Goal: Complete application form

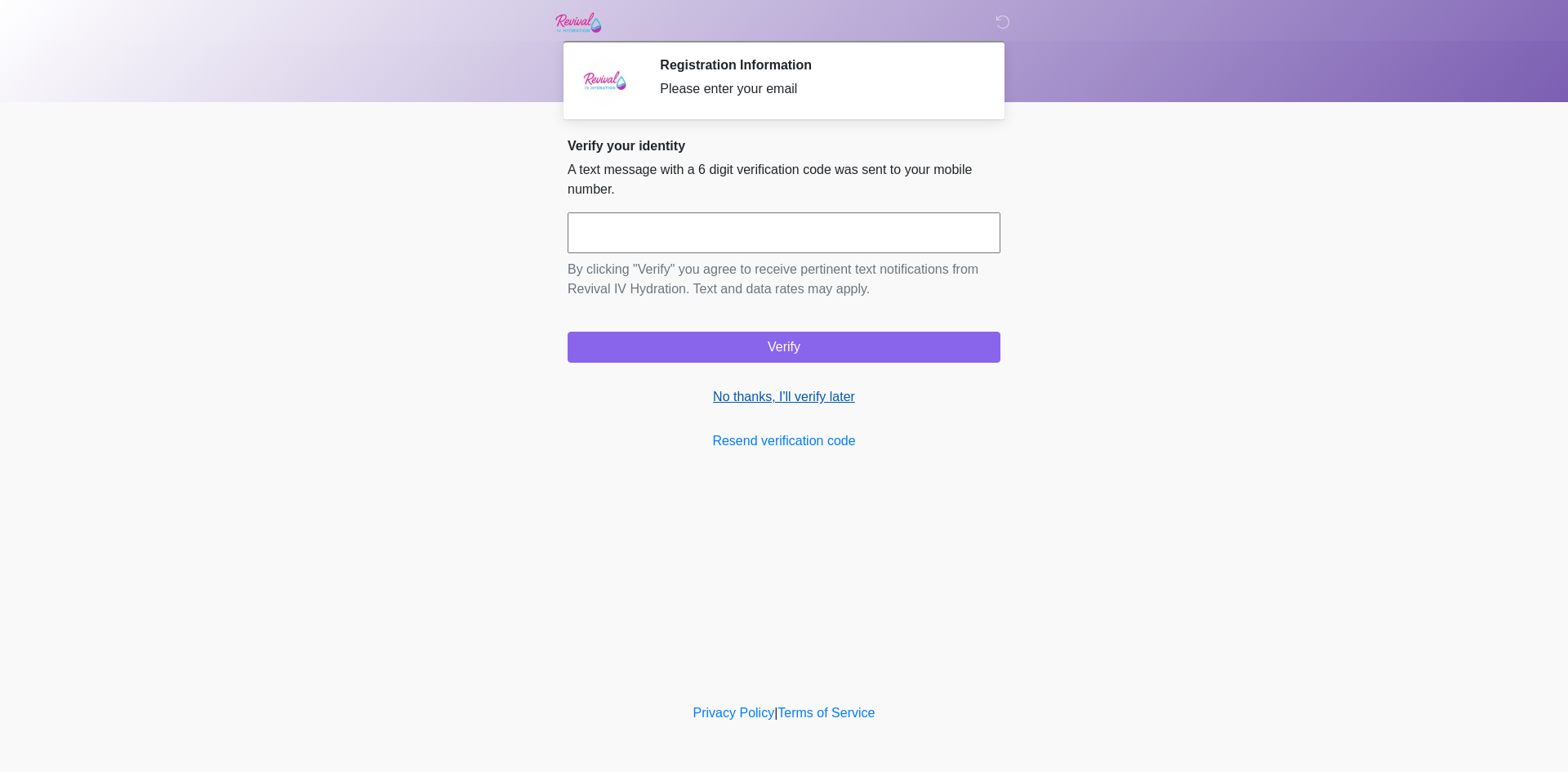
click at [822, 395] on link "No thanks, I'll verify later" at bounding box center [784, 397] width 433 height 20
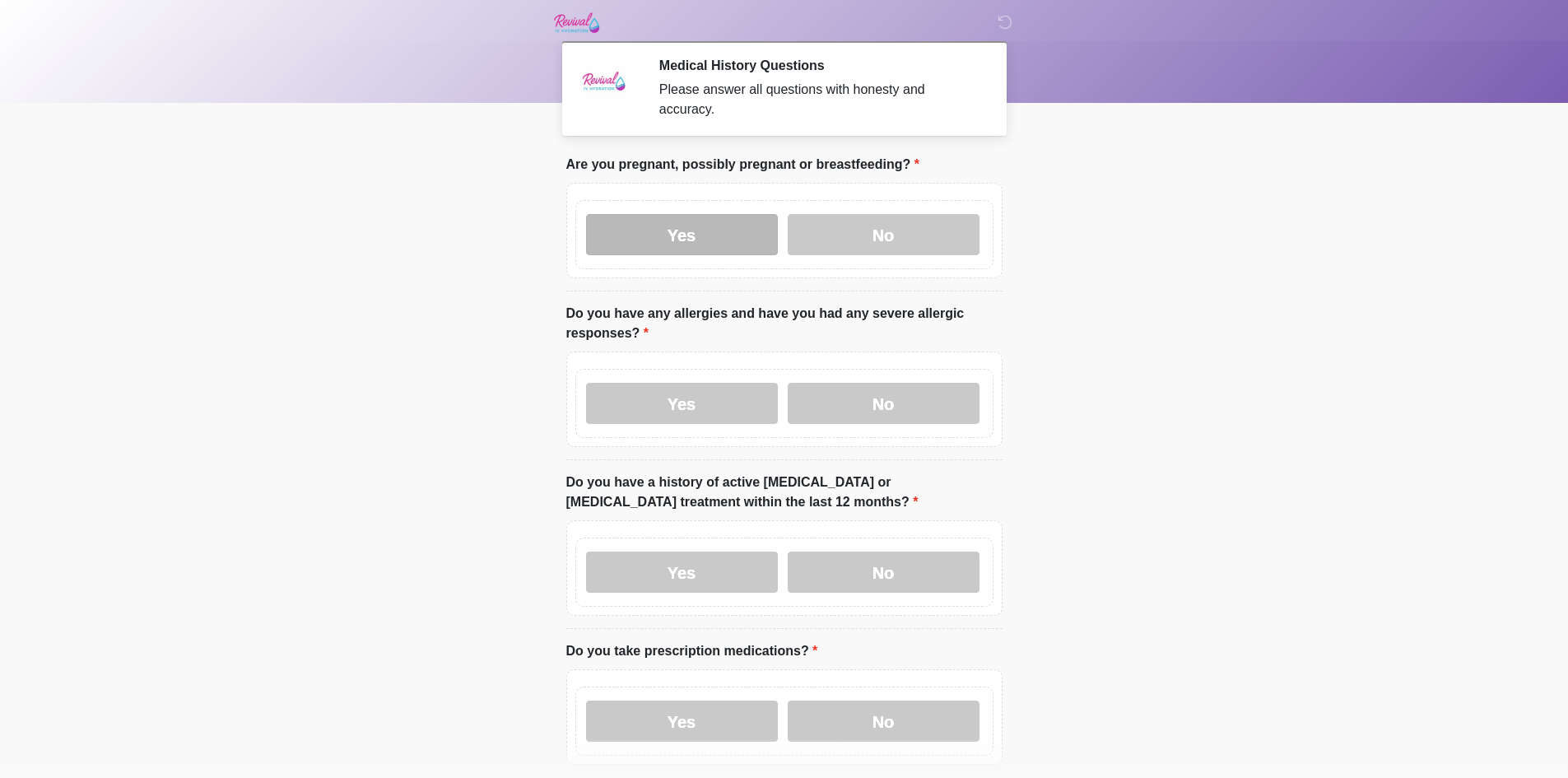
click at [731, 216] on label "Yes" at bounding box center [682, 234] width 192 height 41
click at [703, 394] on label "Yes" at bounding box center [682, 403] width 192 height 41
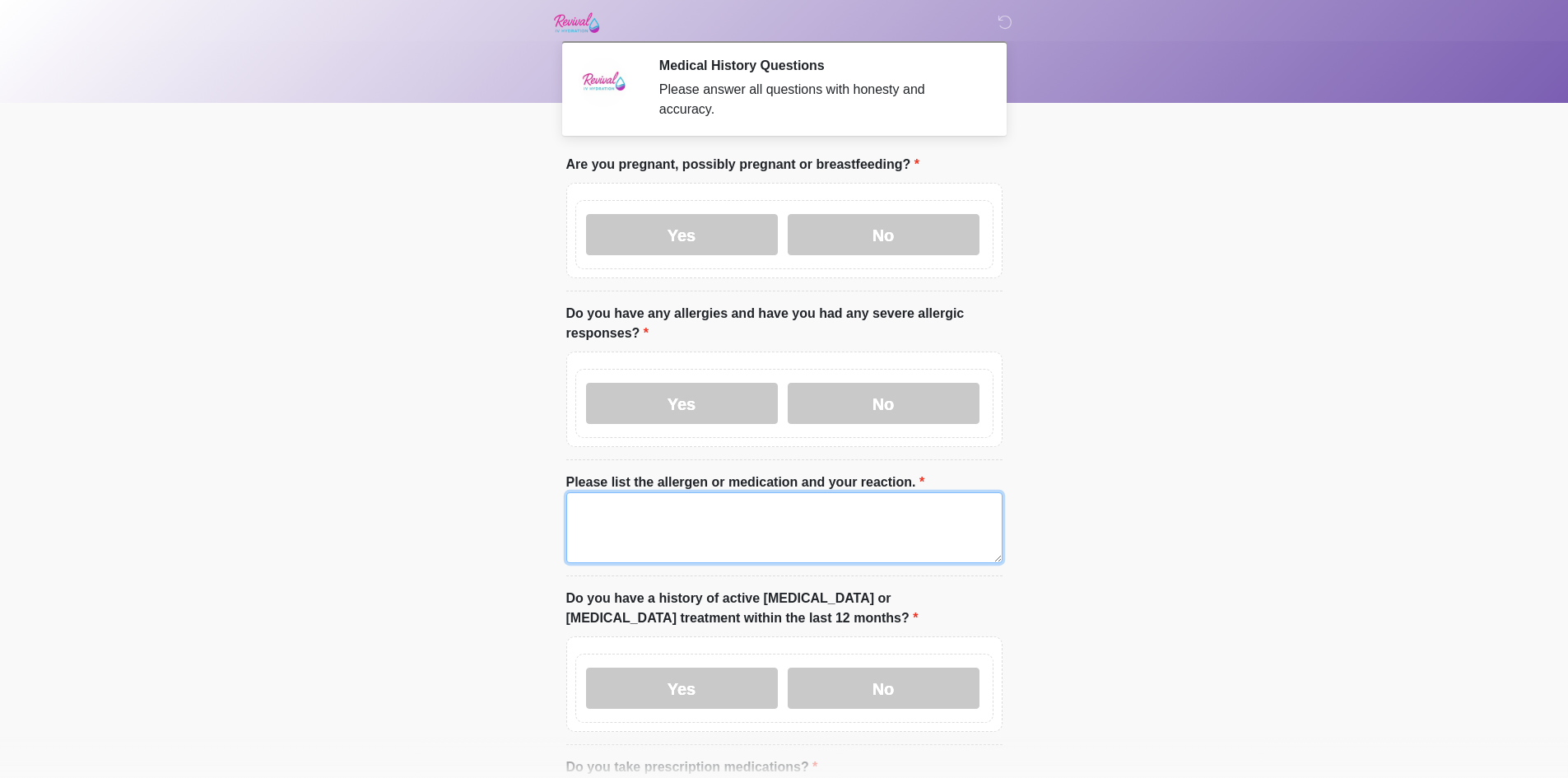
click at [676, 492] on textarea "Please list the allergen or medication and your reaction." at bounding box center [785, 527] width 437 height 70
drag, startPoint x: 625, startPoint y: 500, endPoint x: 301, endPoint y: 486, distance: 324.3
click at [297, 490] on body "‎ ‎ ‎ Medical History Questions Please answer all questions with honesty and ac…" at bounding box center [784, 389] width 1568 height 778
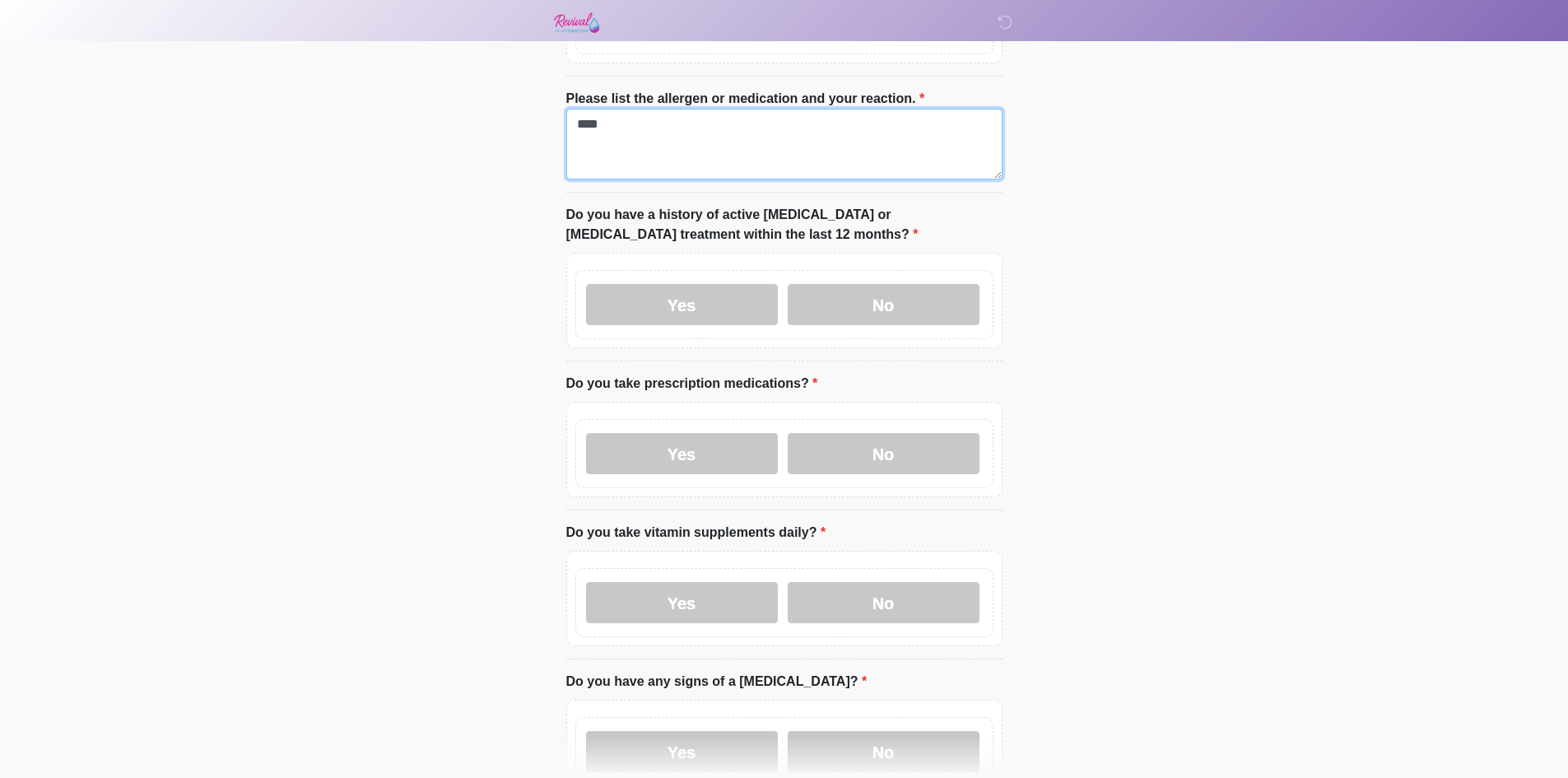
scroll to position [412, 0]
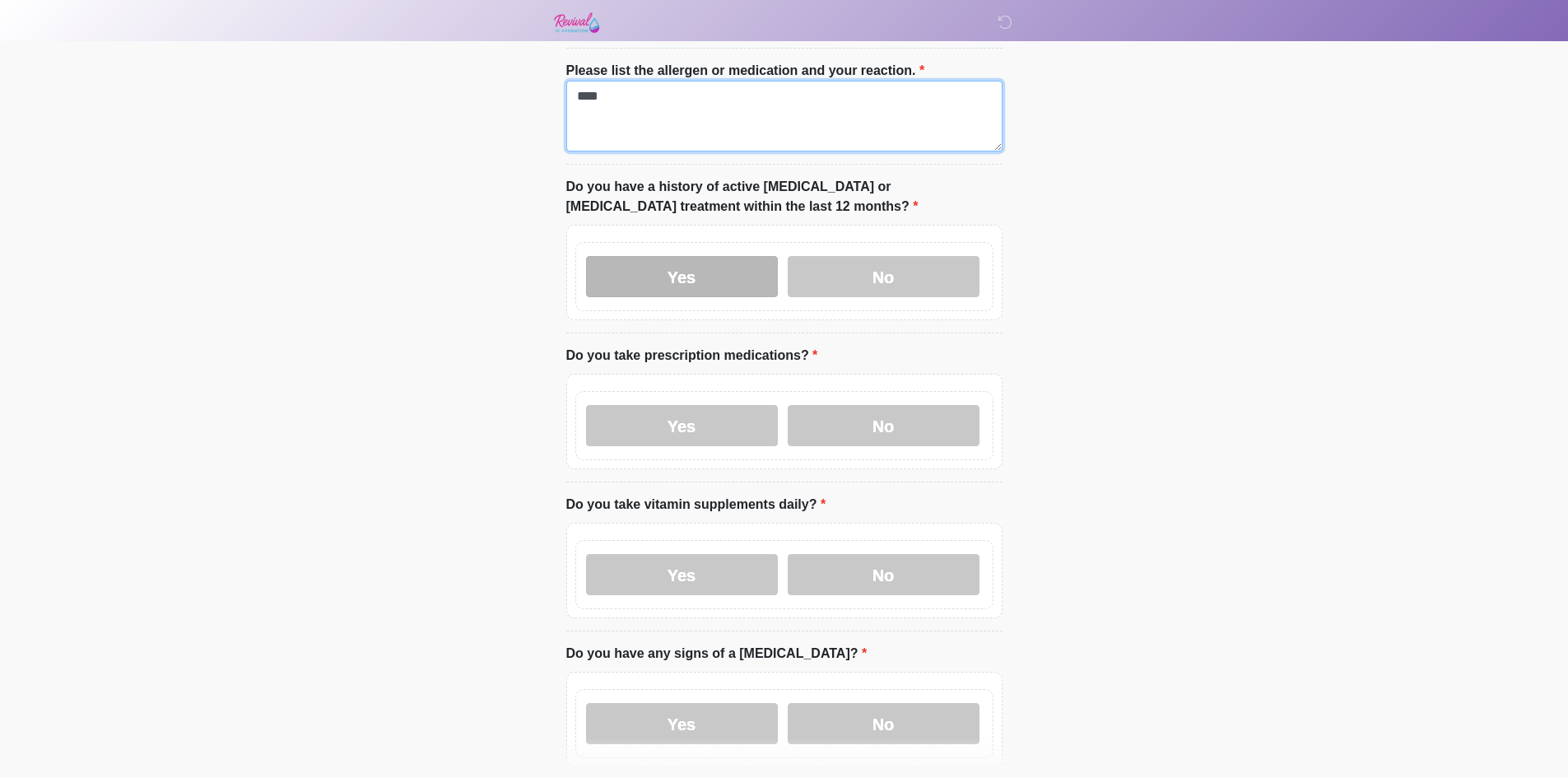
type textarea "****"
click at [689, 266] on label "Yes" at bounding box center [682, 276] width 192 height 41
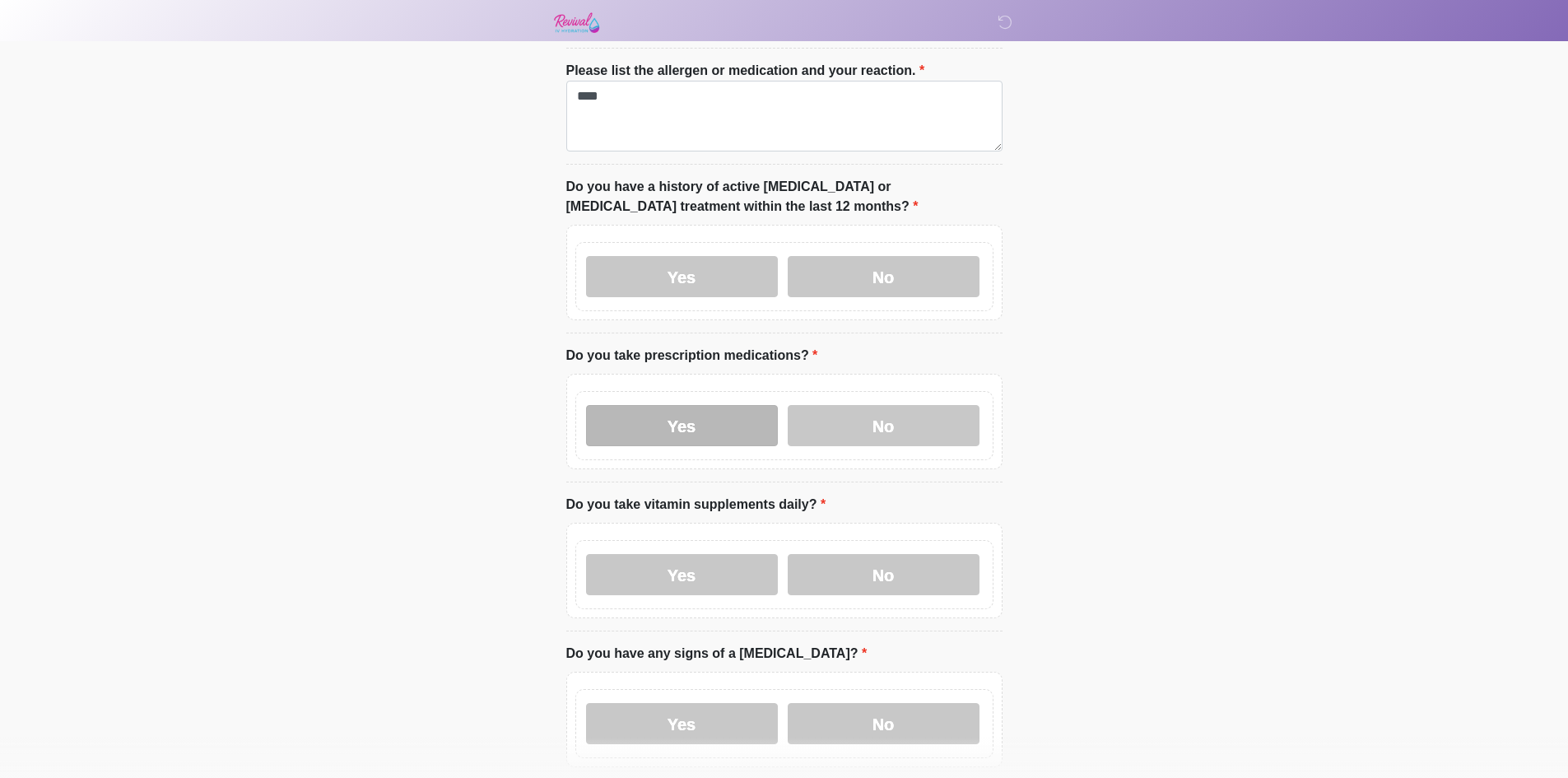
click at [688, 428] on label "Yes" at bounding box center [682, 425] width 192 height 41
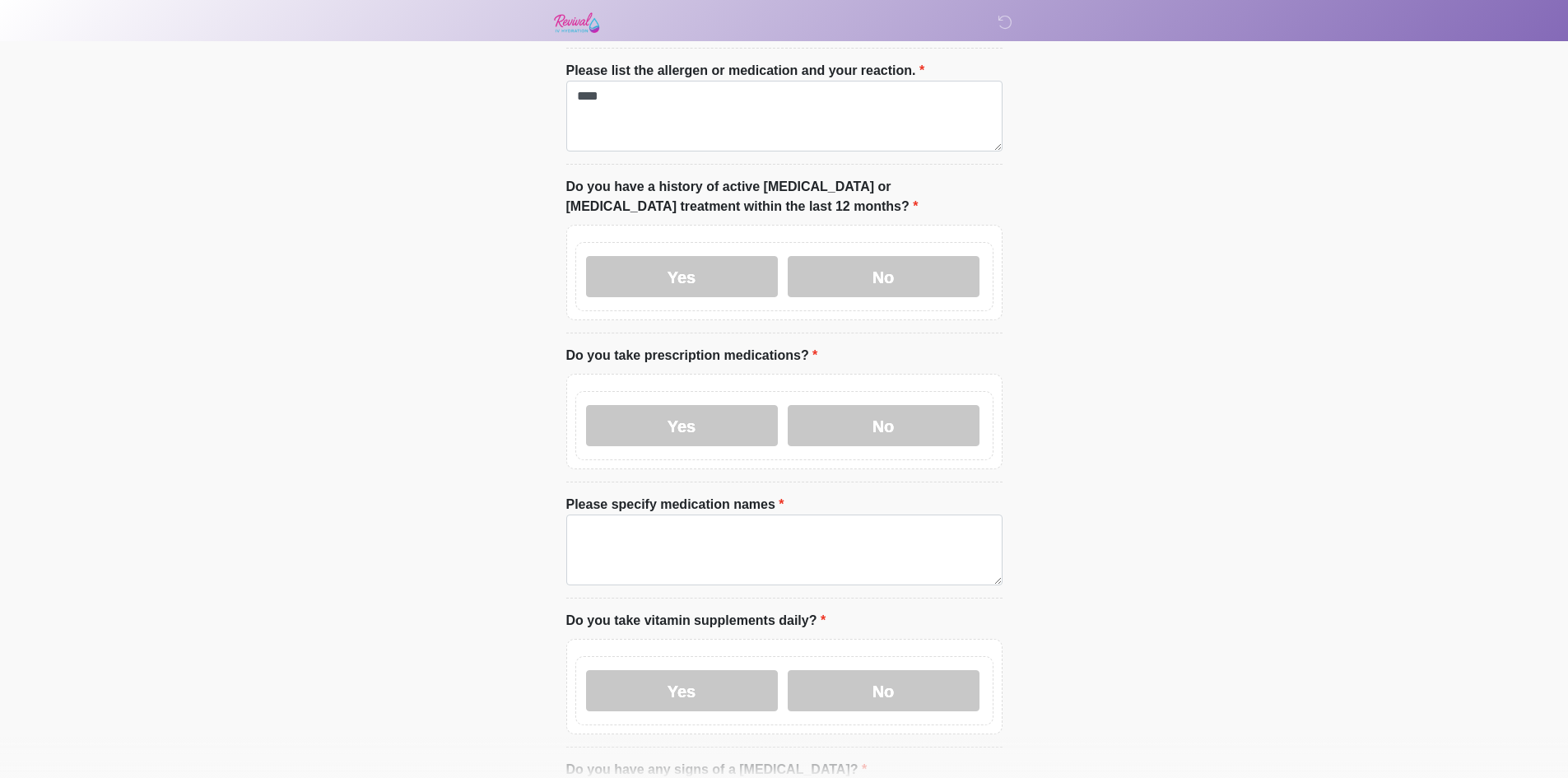
click at [704, 670] on label "Yes" at bounding box center [682, 690] width 192 height 41
click at [701, 670] on label "Yes" at bounding box center [682, 690] width 192 height 41
click at [717, 531] on textarea "Please specify medication names" at bounding box center [785, 549] width 437 height 70
paste textarea "****"
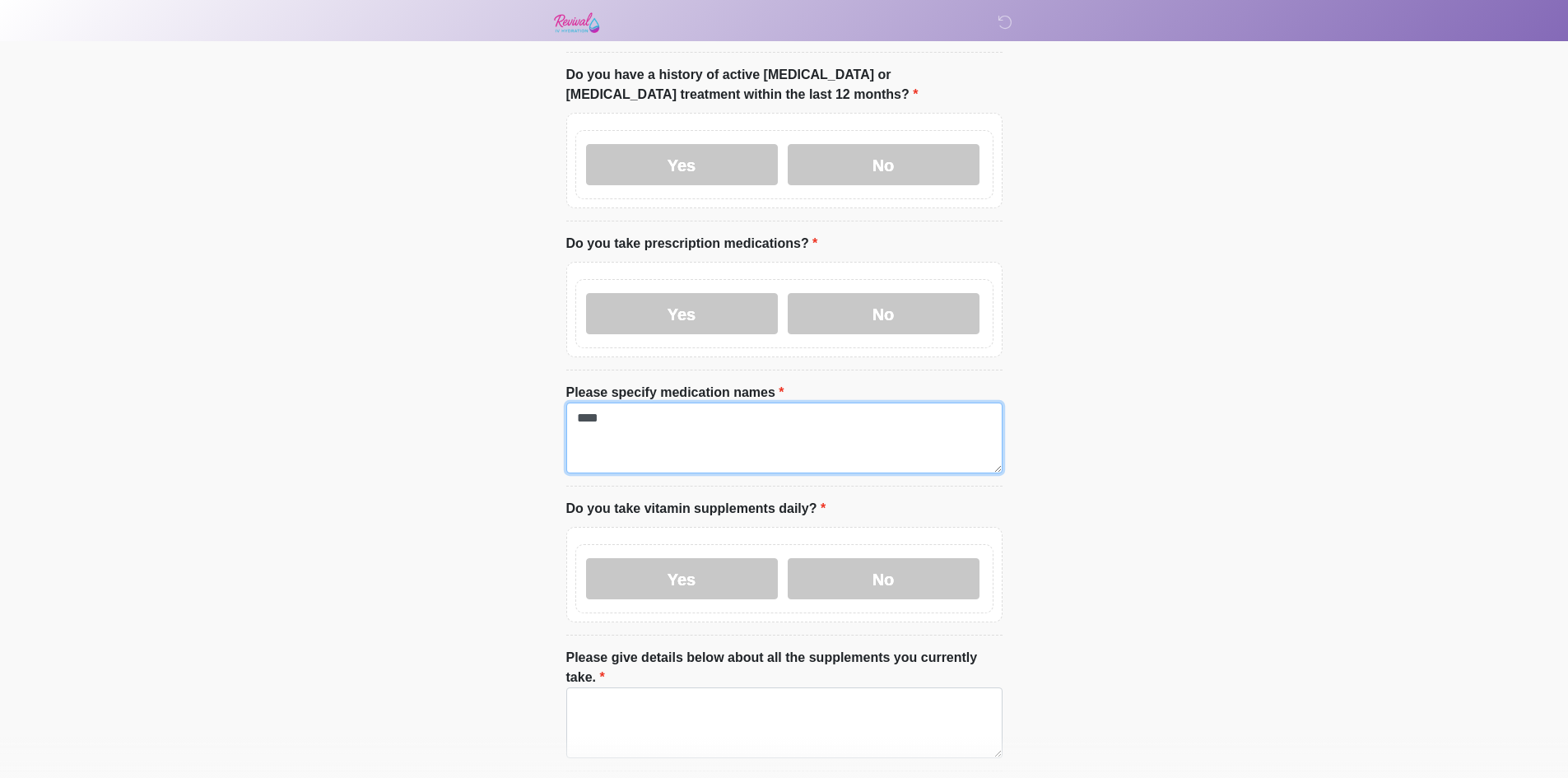
scroll to position [987, 0]
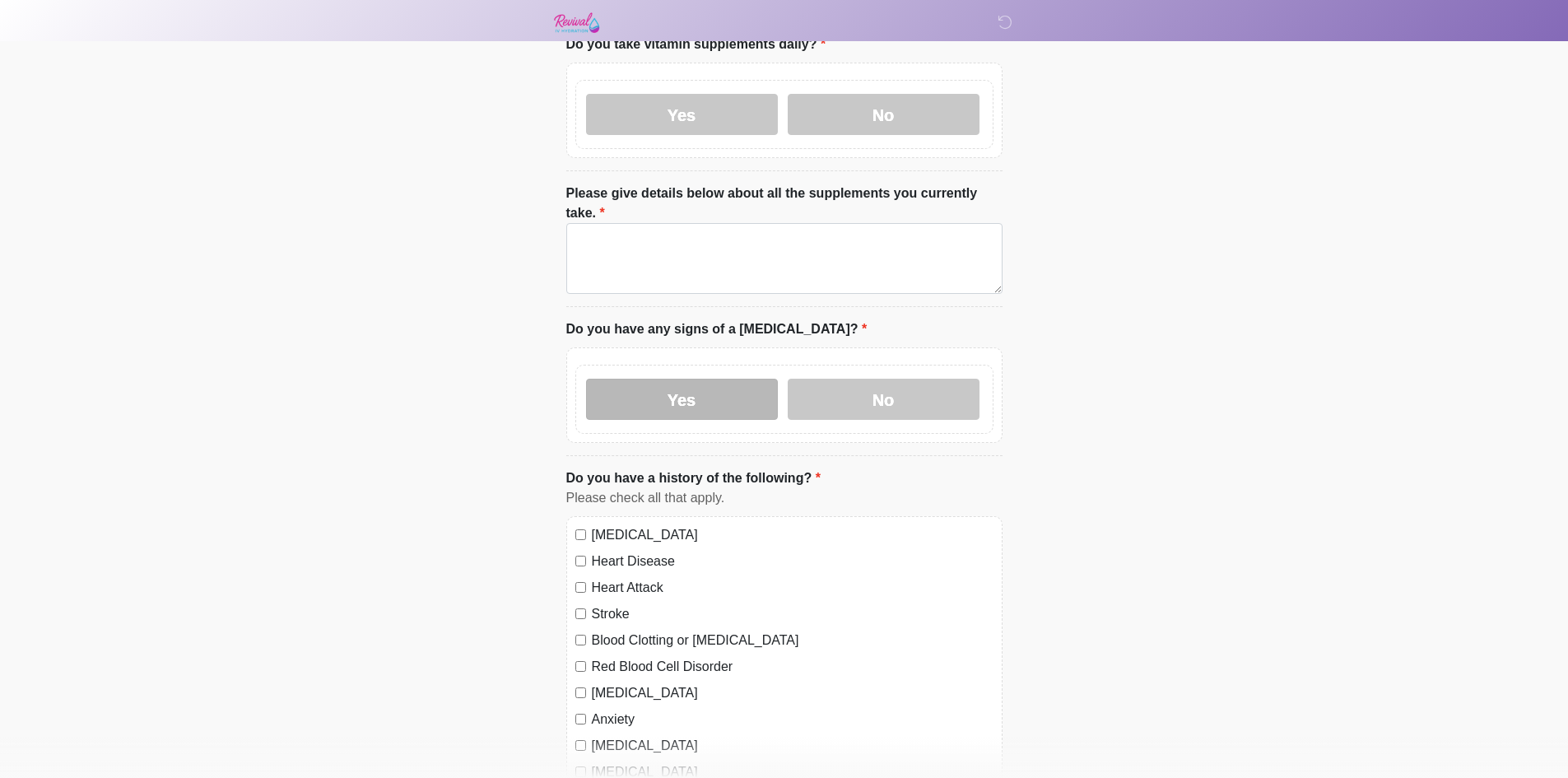
type textarea "****"
drag, startPoint x: 702, startPoint y: 384, endPoint x: 702, endPoint y: 364, distance: 20.0
click at [702, 383] on label "Yes" at bounding box center [682, 399] width 192 height 41
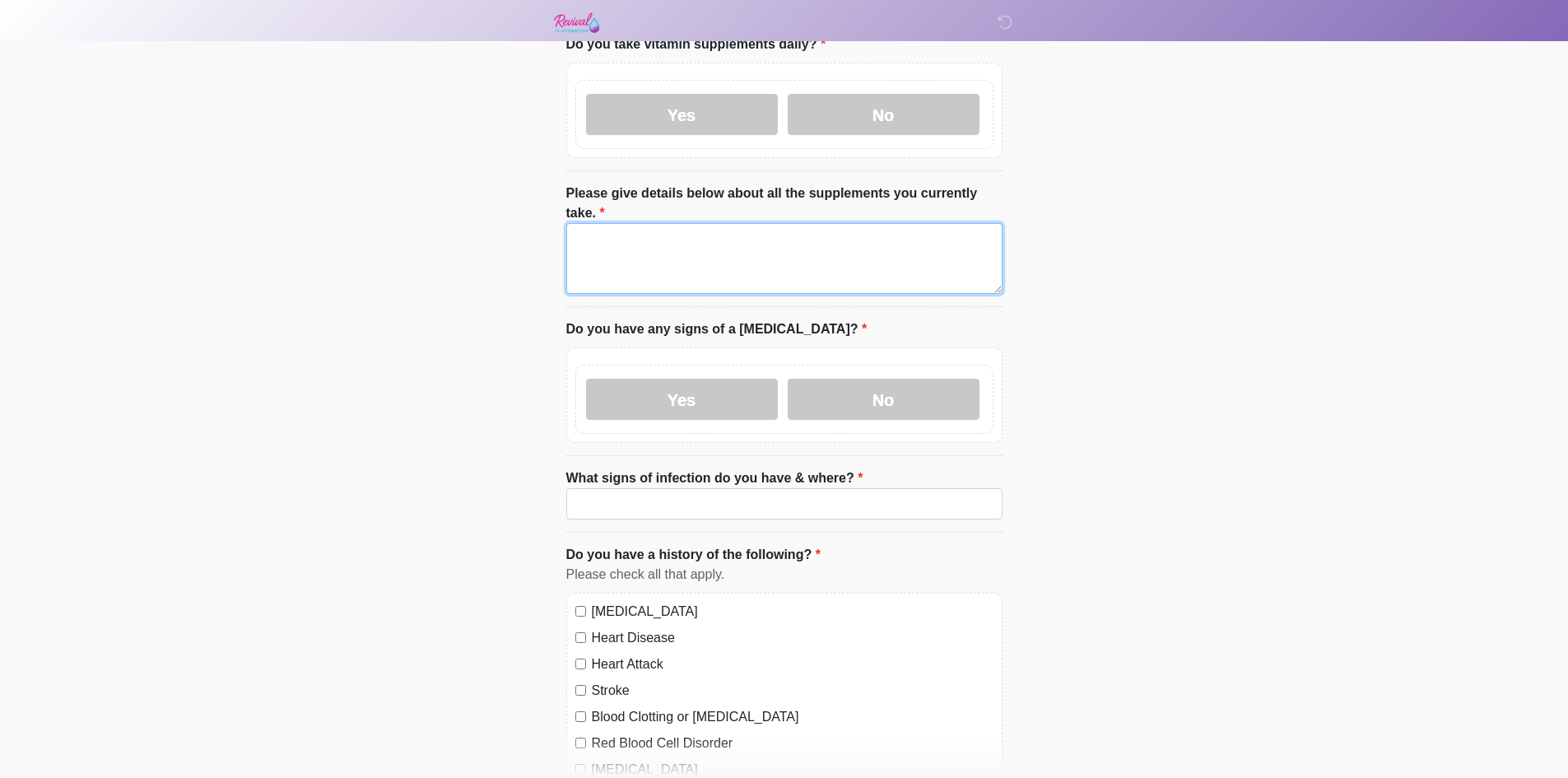
click at [683, 223] on textarea "Please give details below about all the supplements you currently take." at bounding box center [785, 258] width 437 height 70
paste textarea "****"
type textarea "****"
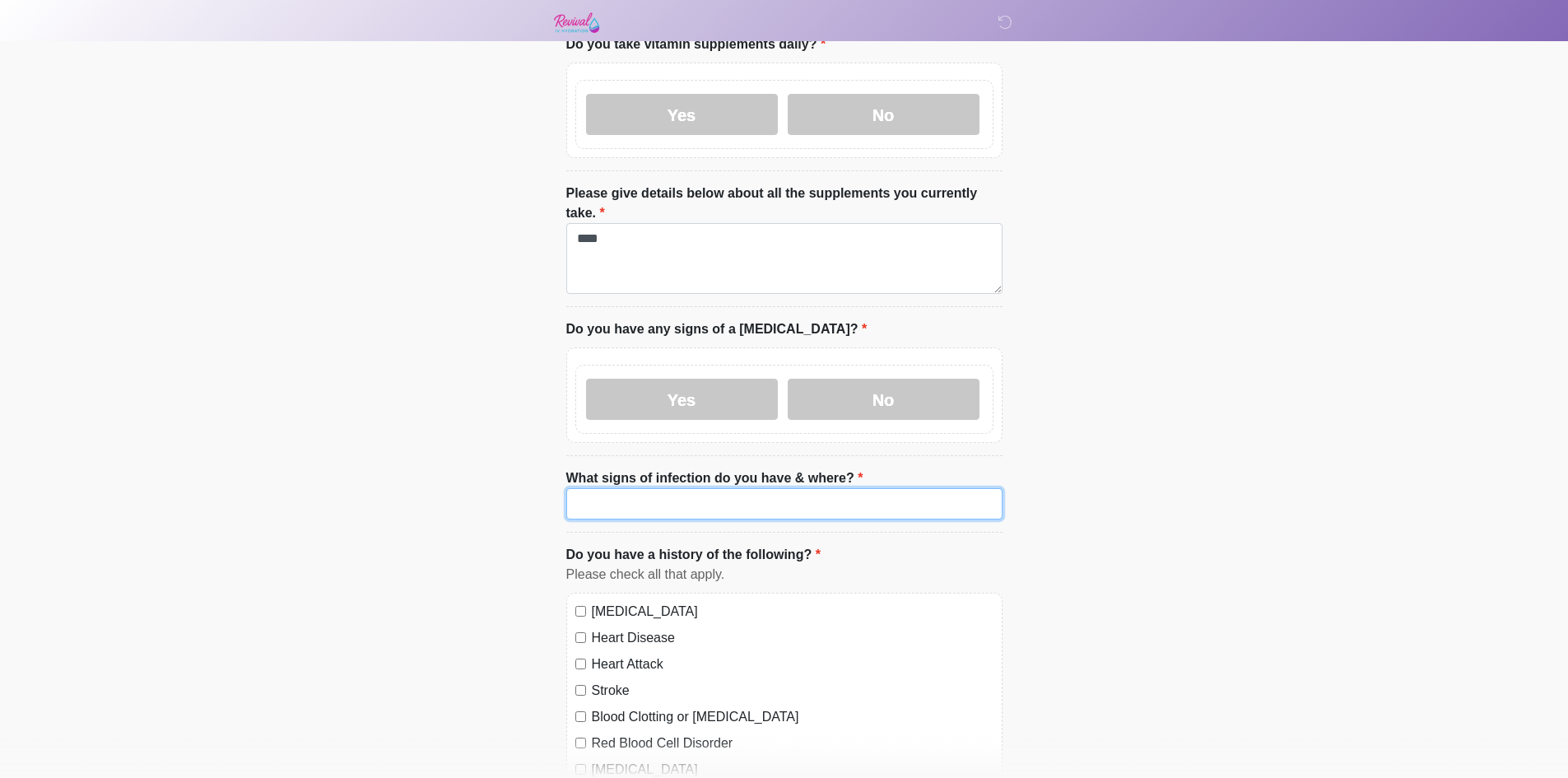
click at [679, 488] on input "What signs of infection do you have & where?" at bounding box center [785, 504] width 437 height 32
paste input "****"
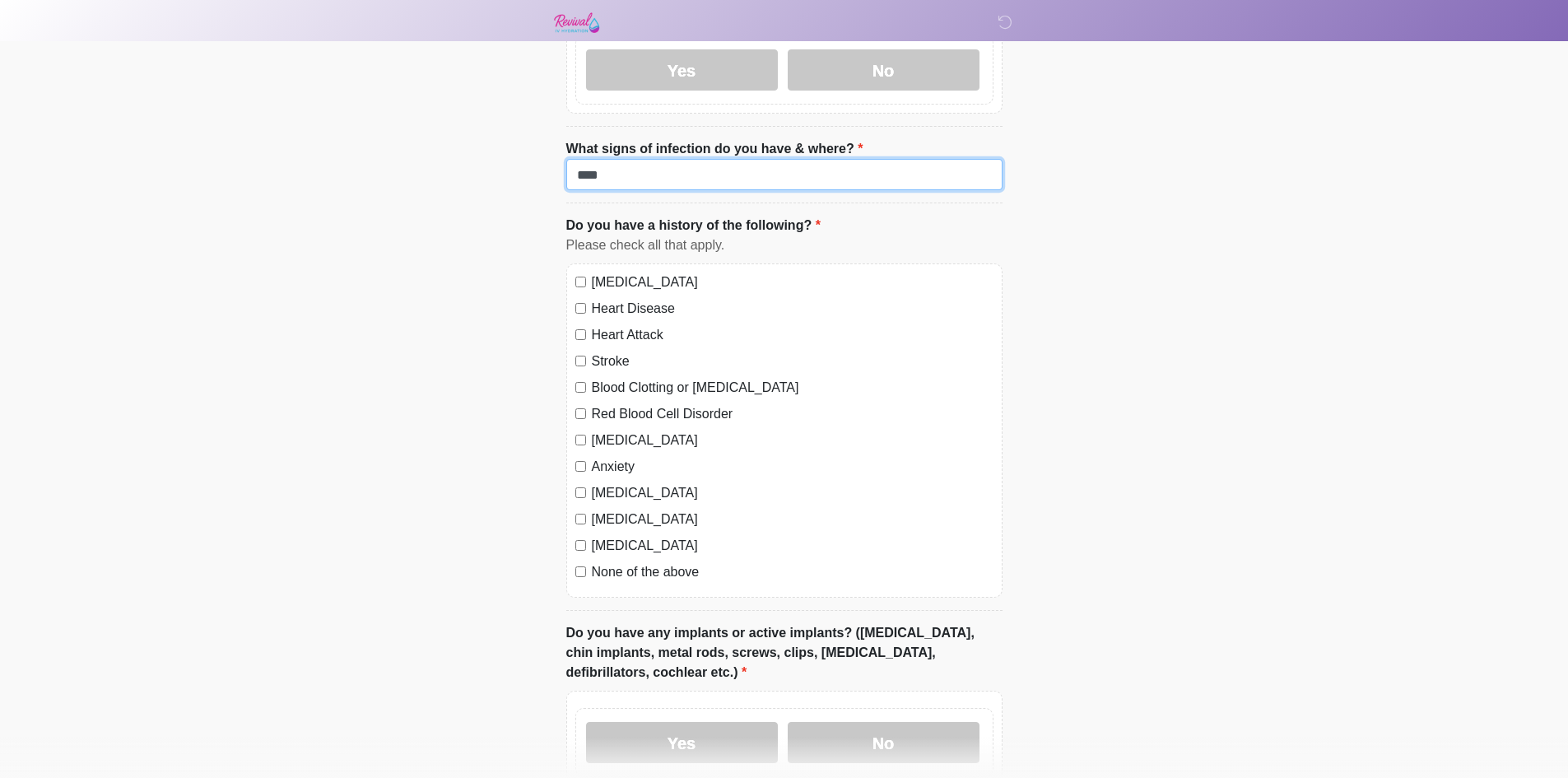
type input "****"
click at [614, 273] on label "High Blood Pressure" at bounding box center [792, 283] width 402 height 20
click at [620, 299] on label "Heart Disease" at bounding box center [792, 309] width 402 height 20
click at [620, 325] on label "Heart Attack" at bounding box center [792, 335] width 402 height 20
click at [613, 351] on label "Stroke" at bounding box center [792, 361] width 402 height 20
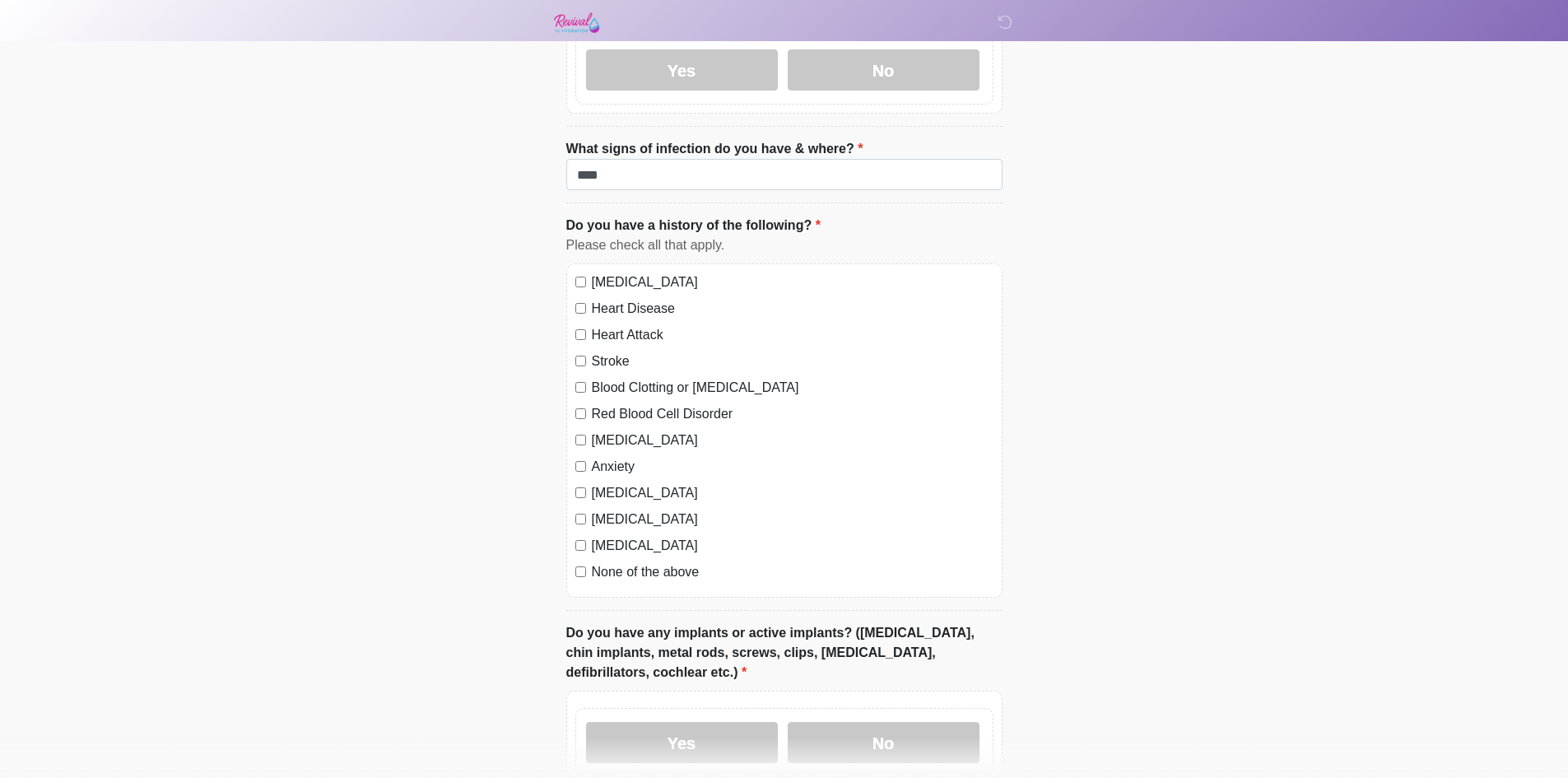
click at [615, 378] on label "Blood Clotting or Bleeding Disorder" at bounding box center [792, 388] width 402 height 20
click at [613, 404] on label "Red Blood Cell Disorder" at bounding box center [792, 414] width 402 height 20
click at [616, 431] on label "Depression" at bounding box center [792, 441] width 402 height 20
click at [611, 456] on label "Anxiety" at bounding box center [792, 466] width 402 height 20
click at [609, 483] on label "Autoimmune Disorder" at bounding box center [792, 493] width 402 height 20
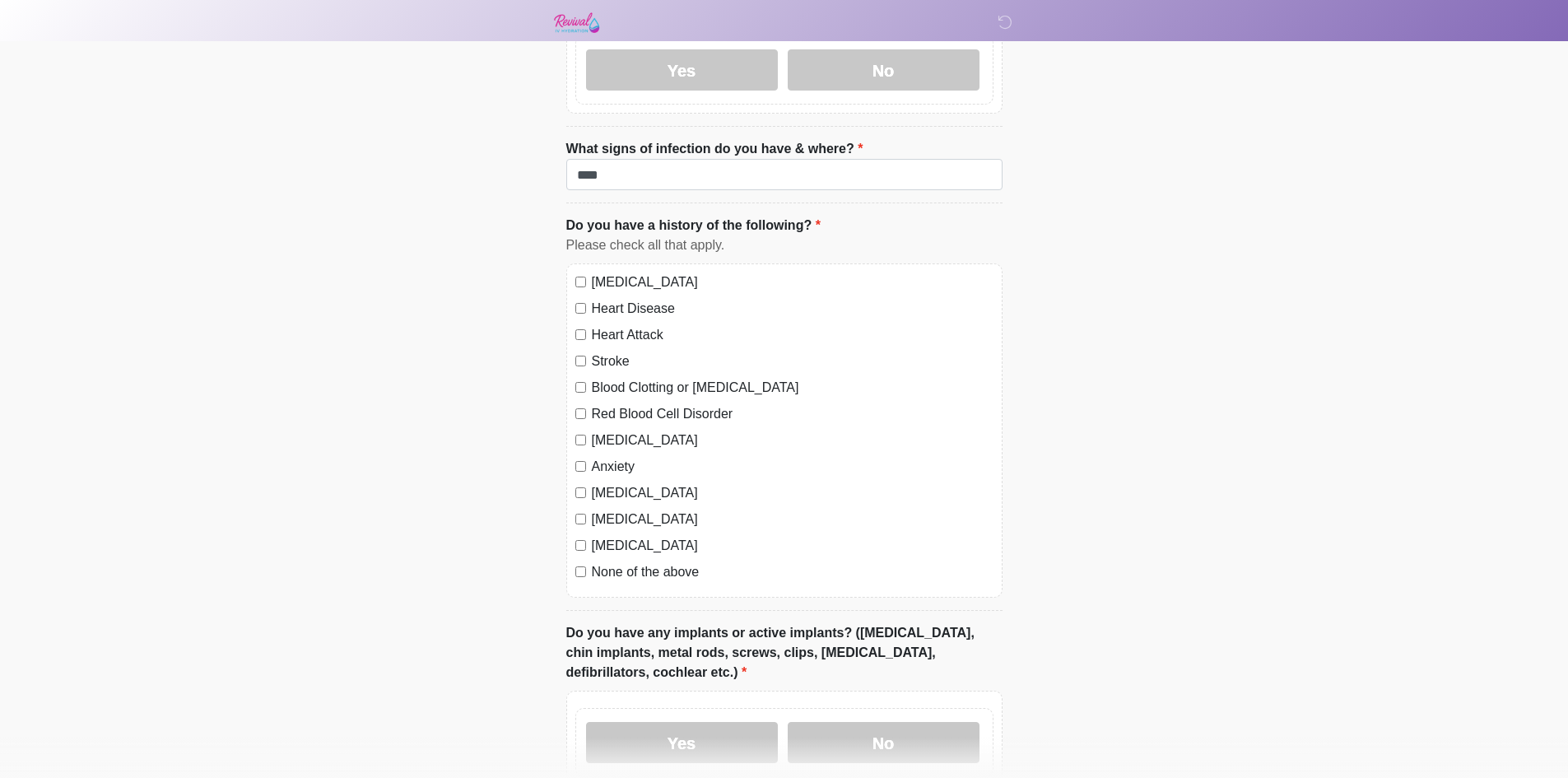
click at [606, 510] on label "Seizure disorder" at bounding box center [792, 520] width 402 height 20
click at [613, 536] on label "Diabetes" at bounding box center [792, 546] width 402 height 20
click at [611, 563] on label "None of the above" at bounding box center [792, 573] width 402 height 20
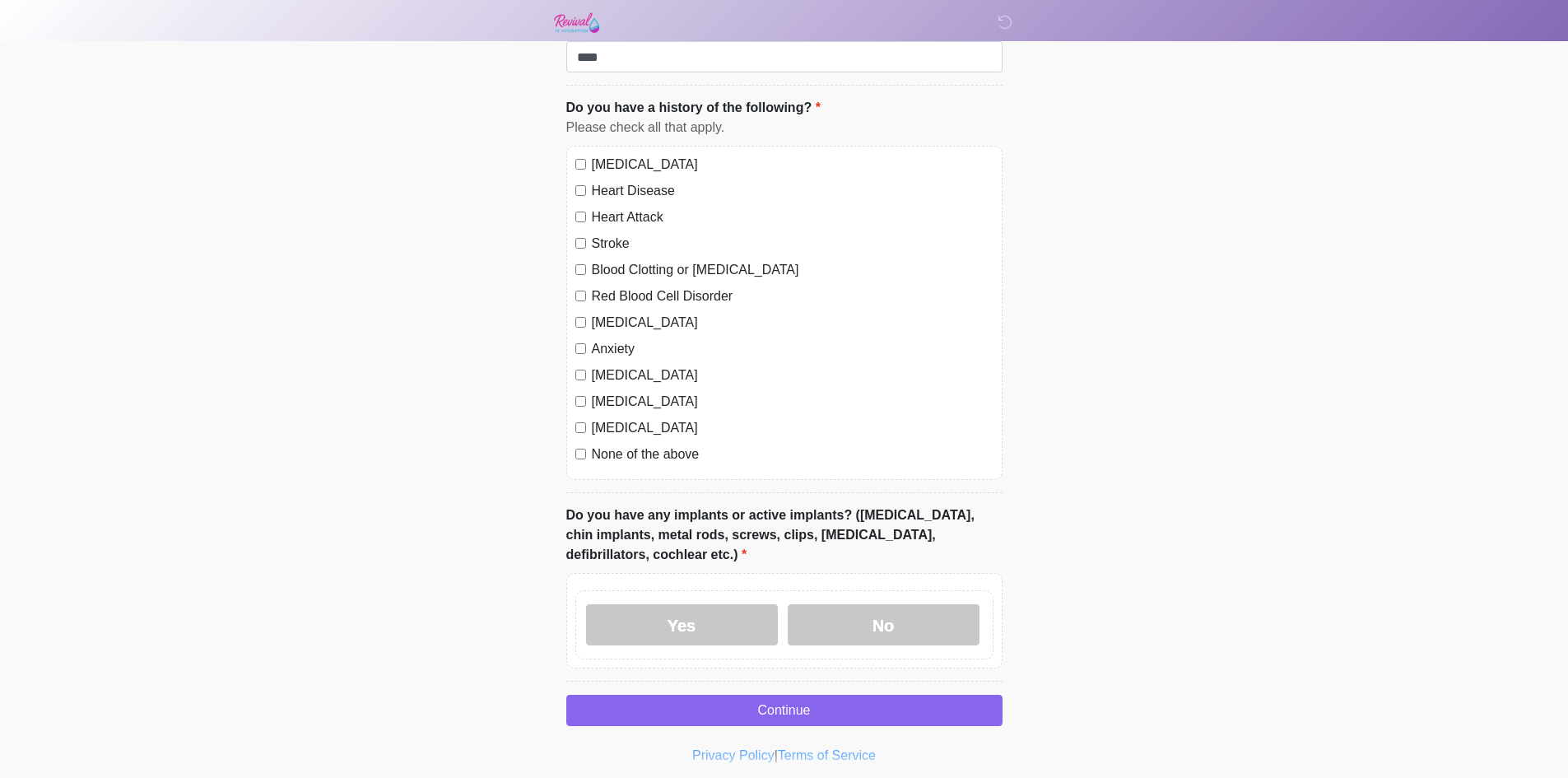
scroll to position [1437, 0]
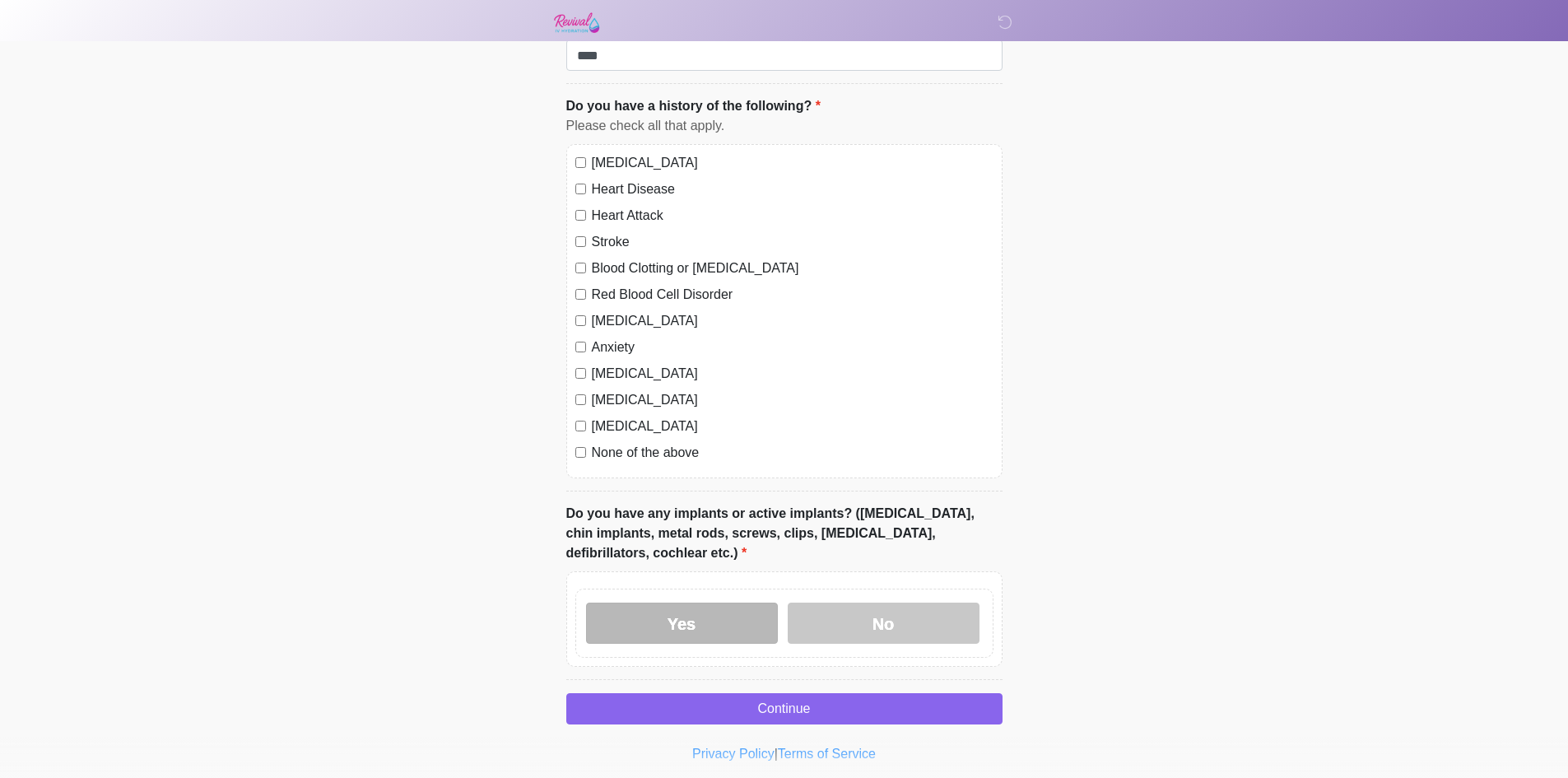
drag, startPoint x: 690, startPoint y: 576, endPoint x: 684, endPoint y: 583, distance: 9.2
click at [690, 602] on label "Yes" at bounding box center [682, 622] width 192 height 41
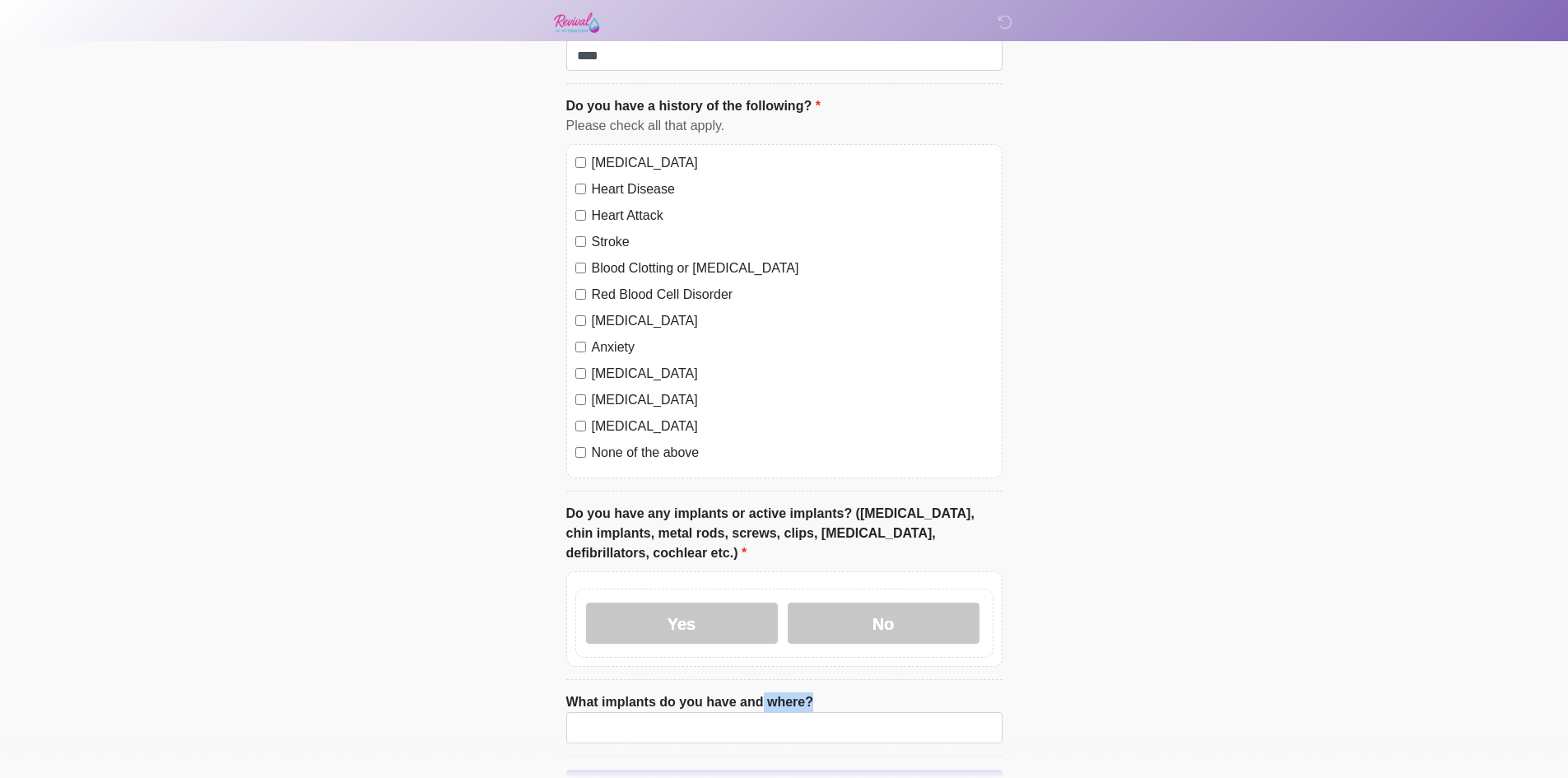
drag, startPoint x: 657, startPoint y: 674, endPoint x: 644, endPoint y: 692, distance: 22.2
click at [648, 693] on li "What implants do you have and where? What implants do you have and where?" at bounding box center [785, 724] width 437 height 65
click at [644, 713] on input "What implants do you have and where?" at bounding box center [785, 728] width 437 height 32
paste input "****"
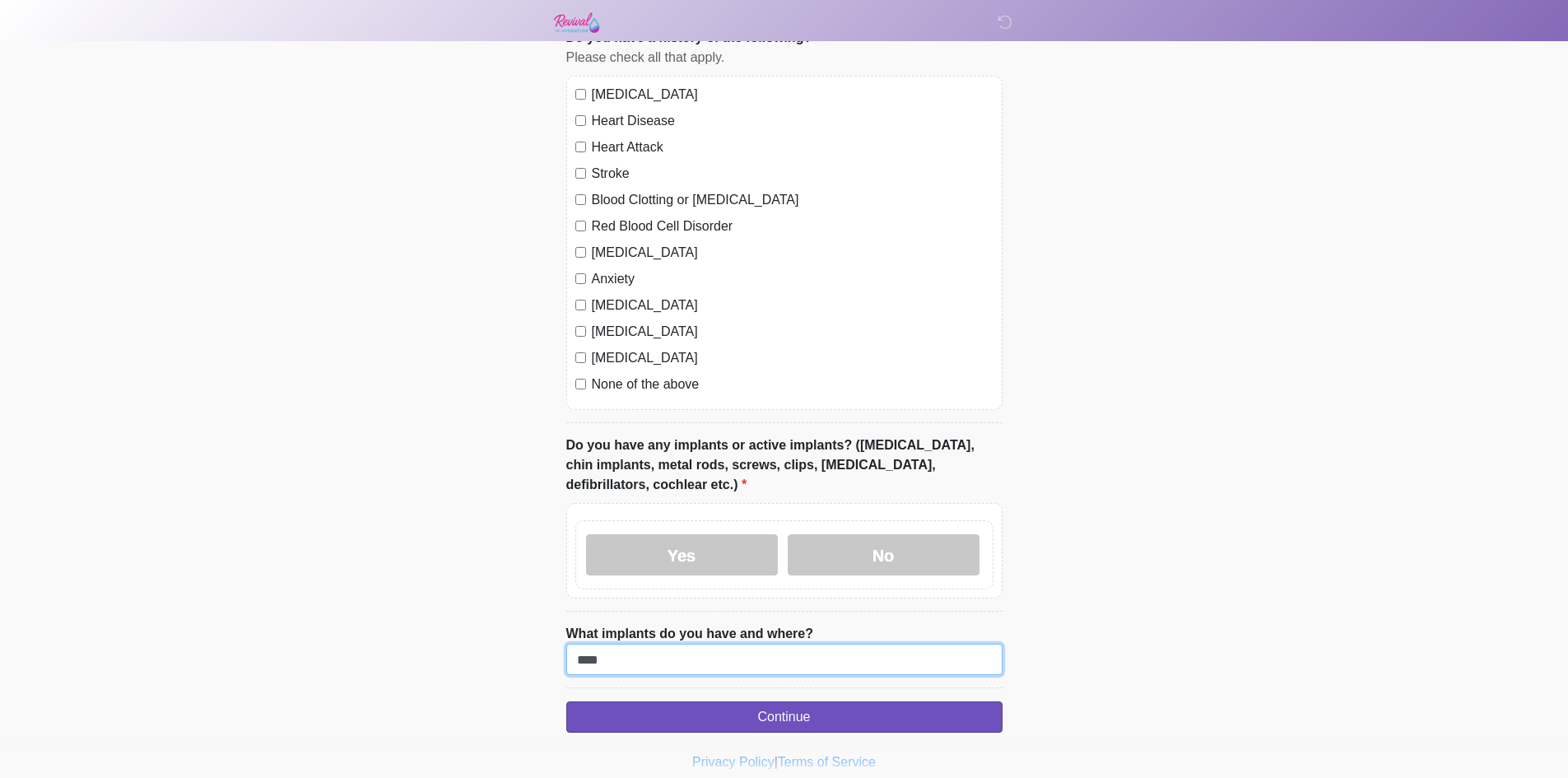
scroll to position [1513, 0]
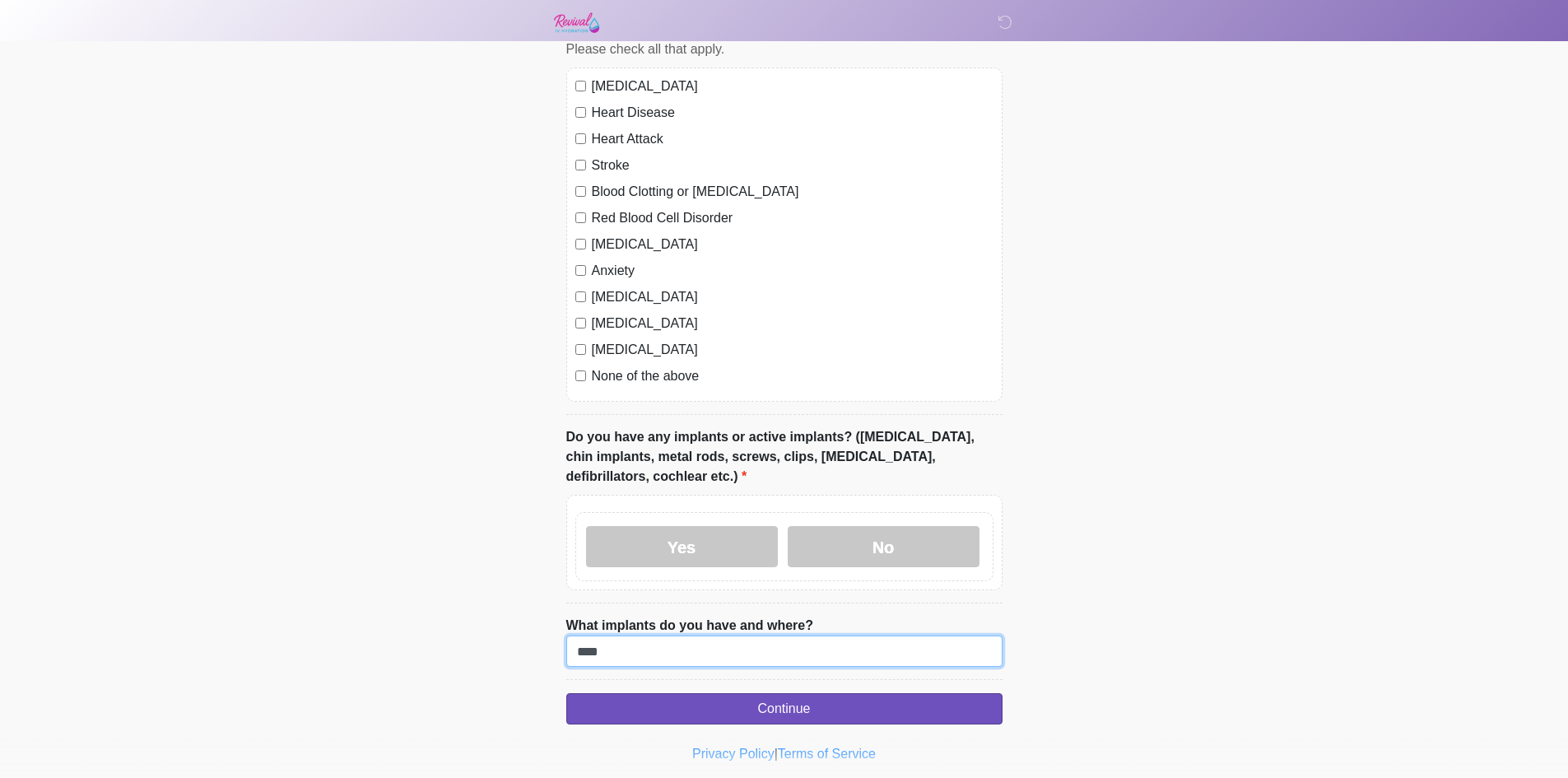
type input "****"
click at [657, 694] on button "Continue" at bounding box center [785, 710] width 437 height 32
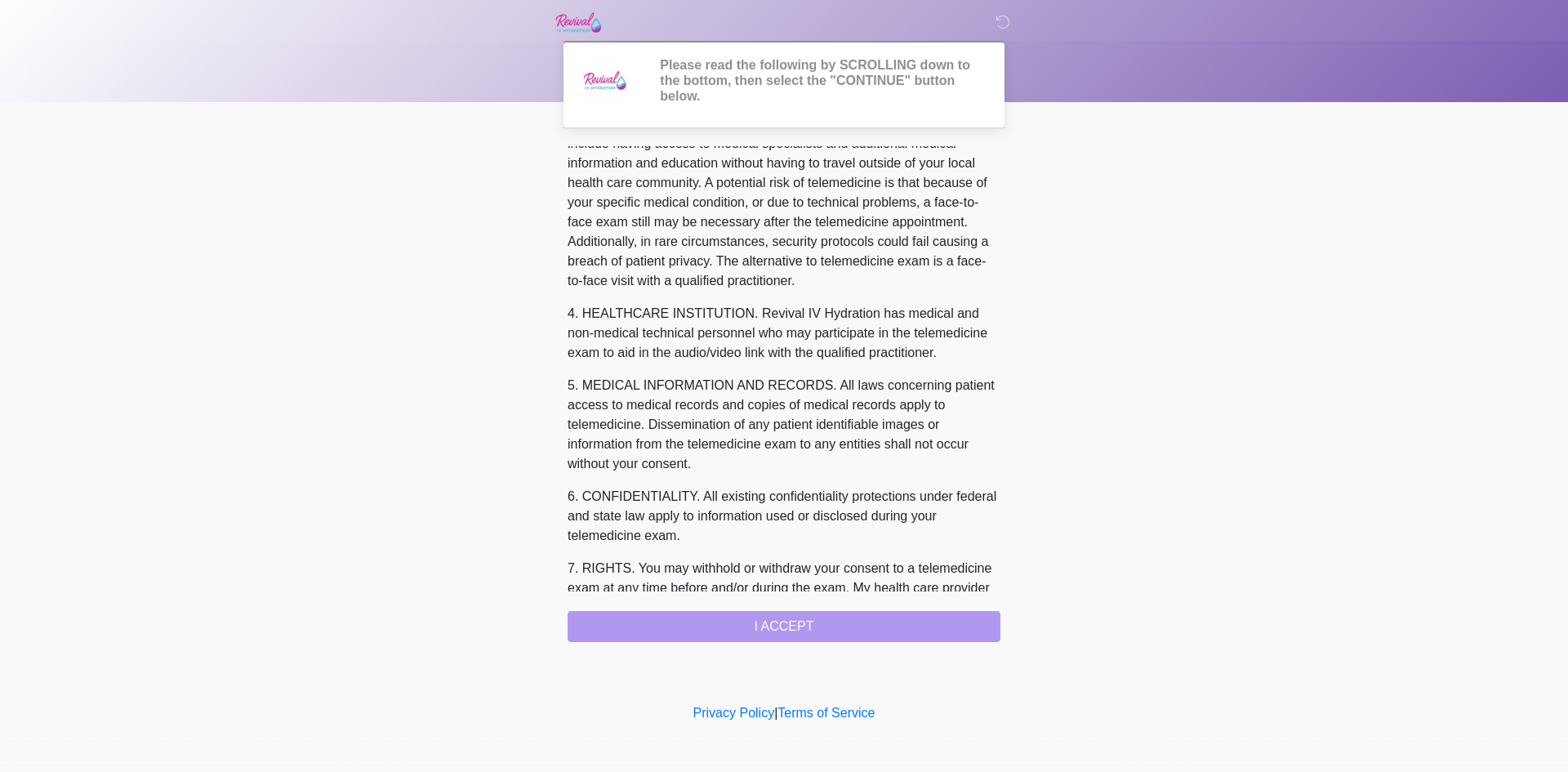
scroll to position [502, 0]
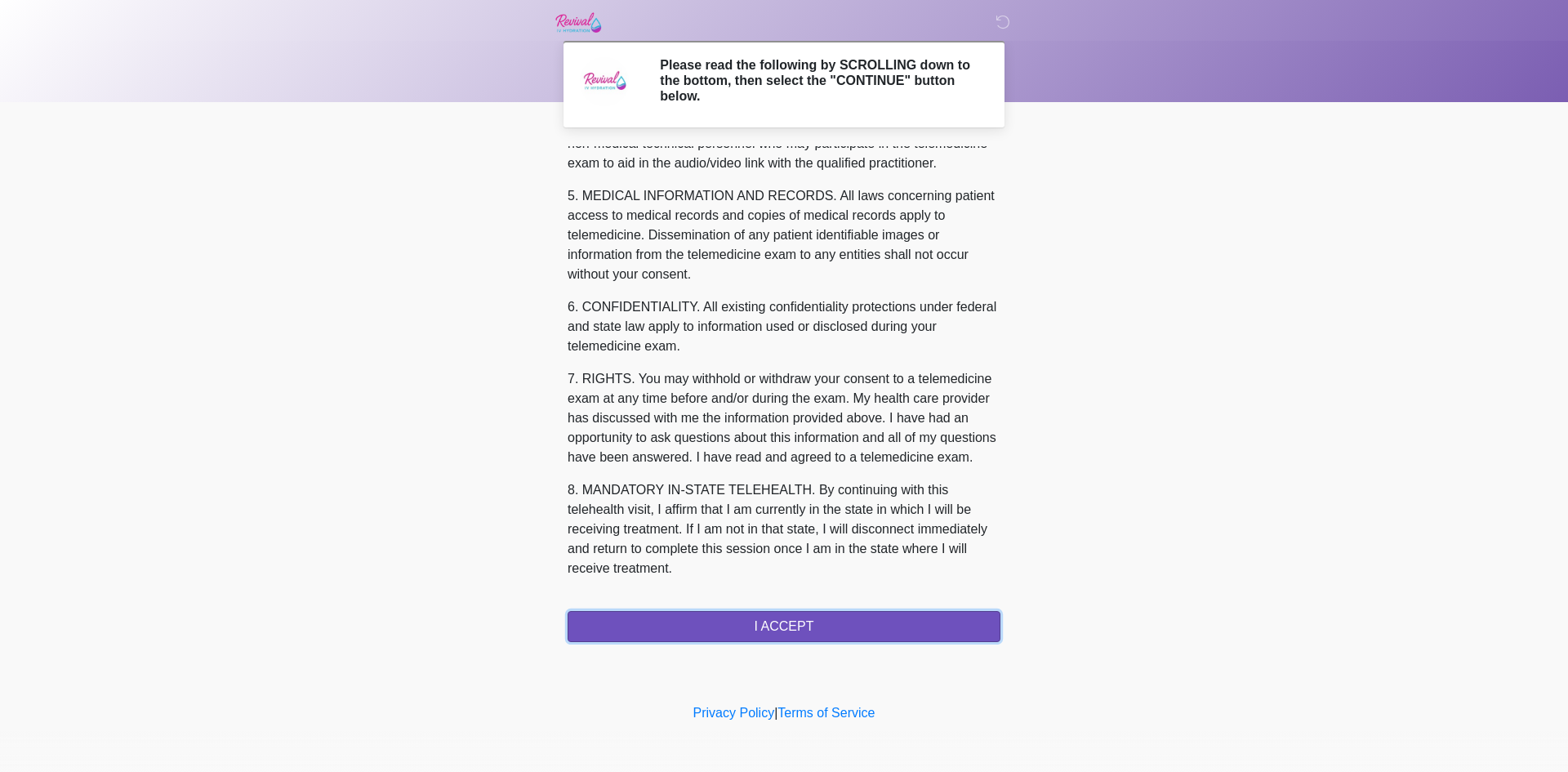
click at [804, 639] on button "I ACCEPT" at bounding box center [784, 627] width 433 height 32
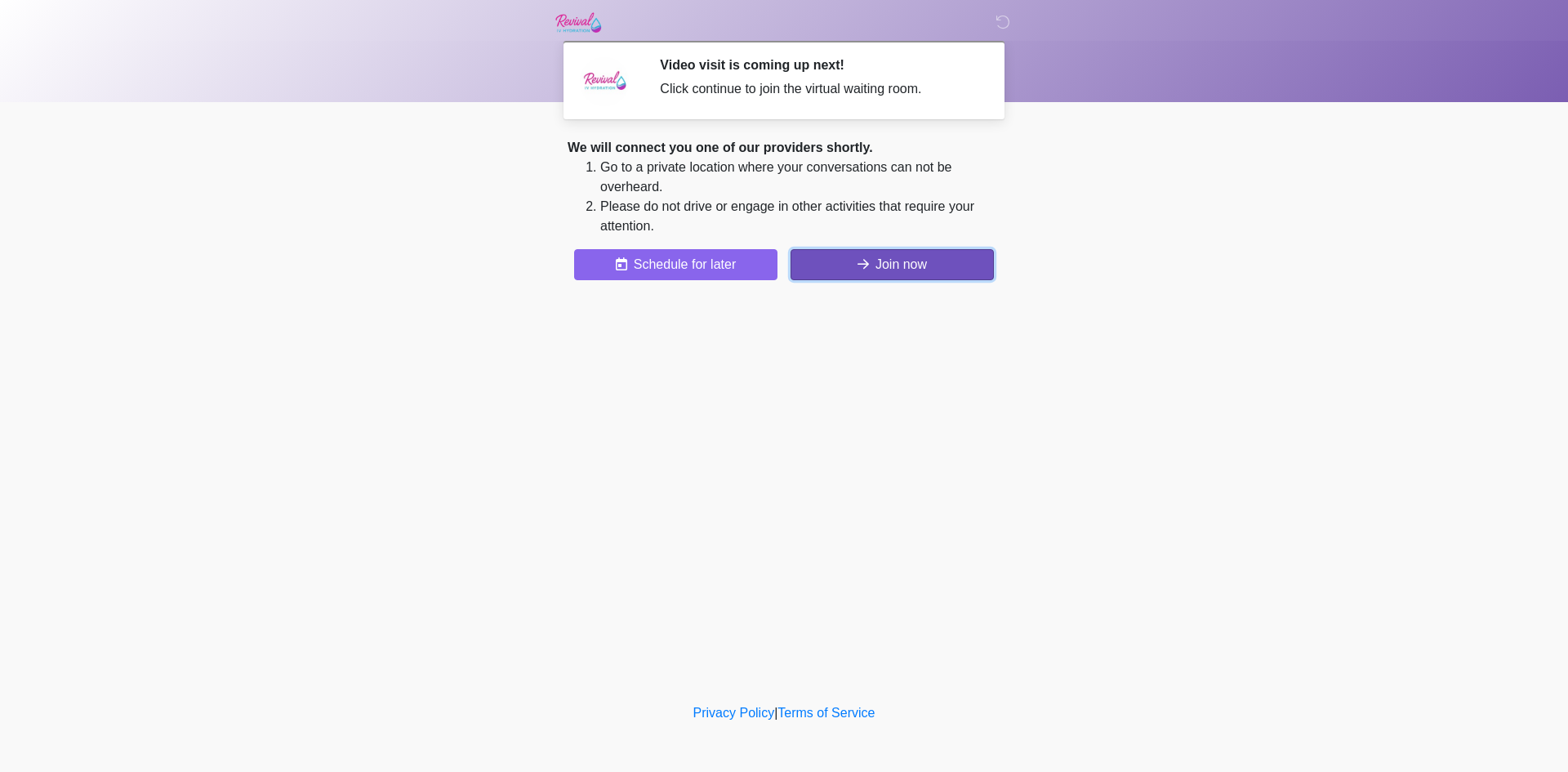
click at [957, 276] on button "Join now" at bounding box center [892, 265] width 204 height 32
